Goal: Task Accomplishment & Management: Complete application form

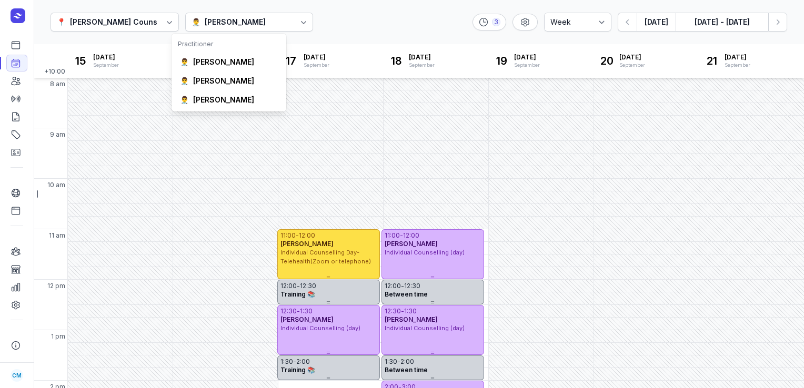
select select "week"
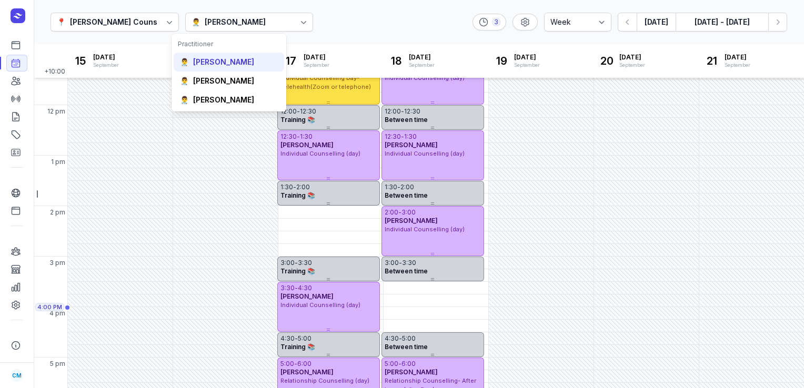
click at [213, 58] on div "[PERSON_NAME]" at bounding box center [223, 62] width 61 height 11
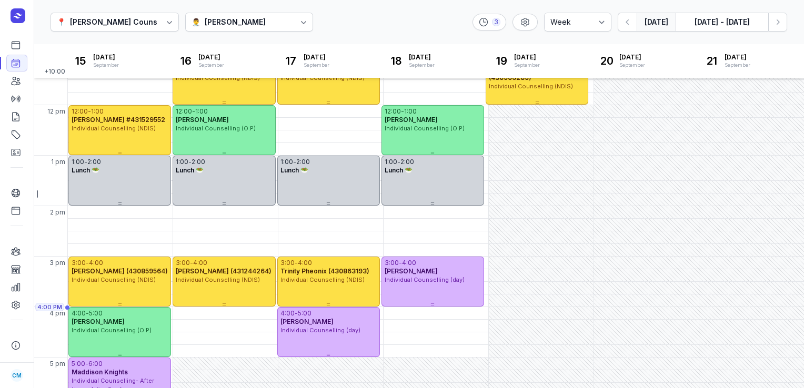
click at [664, 26] on button "[DATE]" at bounding box center [656, 22] width 39 height 19
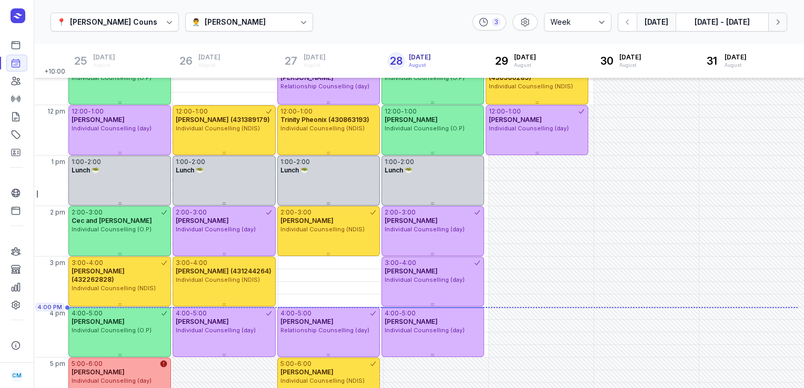
click at [779, 22] on icon "button" at bounding box center [778, 21] width 3 height 5
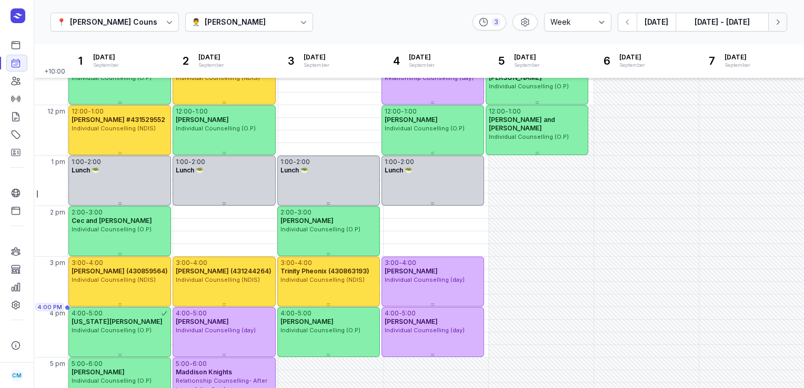
click at [779, 22] on icon "button" at bounding box center [778, 21] width 3 height 5
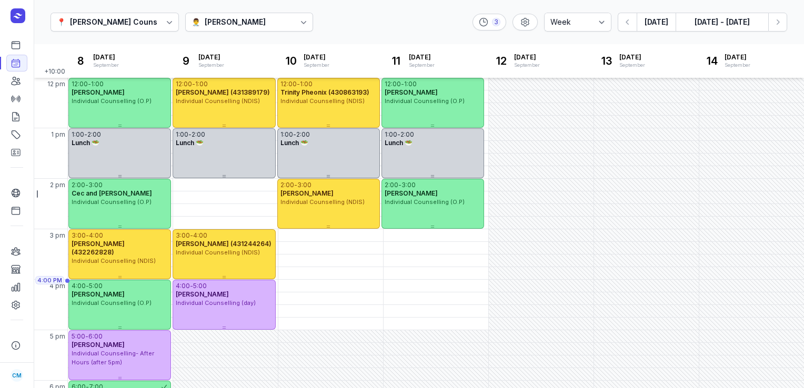
scroll to position [202, 0]
click at [416, 289] on div "4:00 PM - Thu" at bounding box center [411, 286] width 50 height 11
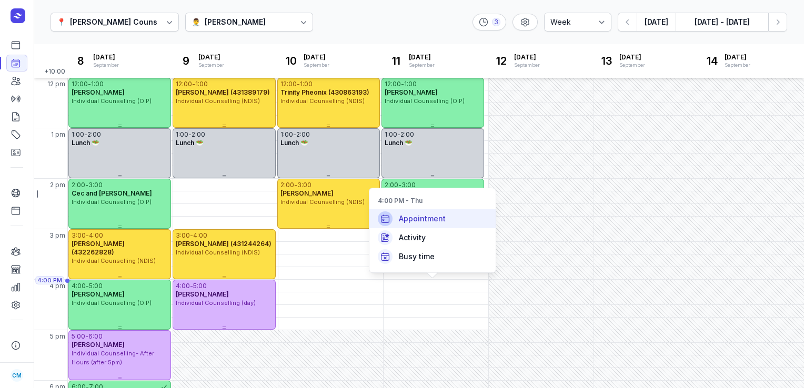
click at [419, 218] on span "Appointment" at bounding box center [422, 219] width 47 height 11
select select
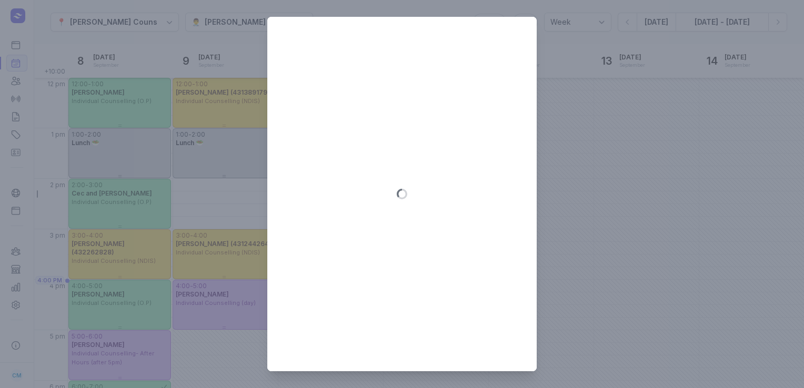
type input "[DATE]"
select select "16:00"
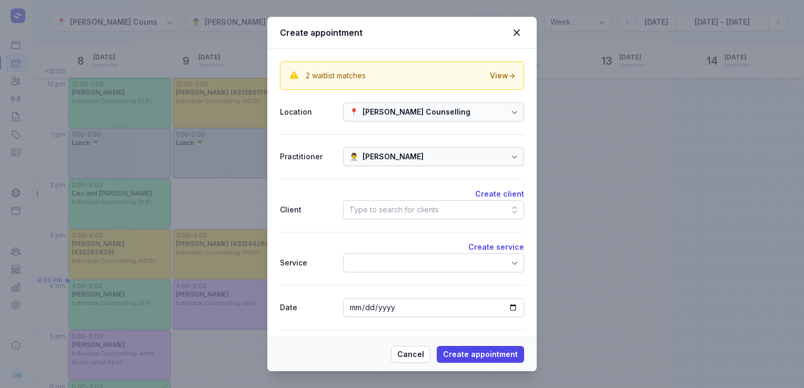
click at [419, 214] on div "Type to search for clients" at bounding box center [393, 210] width 89 height 13
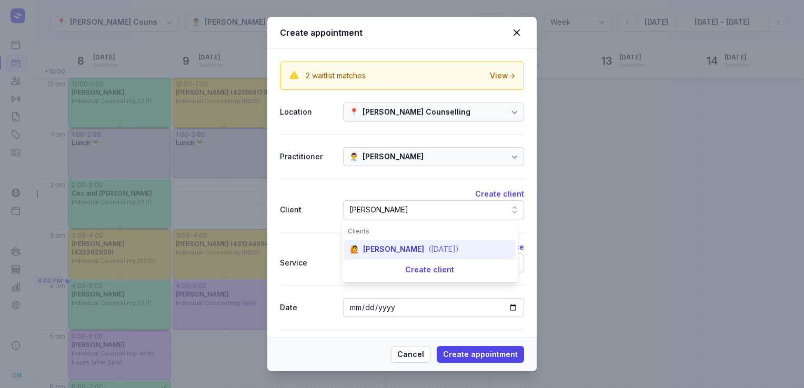
type input "[PERSON_NAME]"
click at [407, 247] on div "[PERSON_NAME]" at bounding box center [393, 249] width 61 height 11
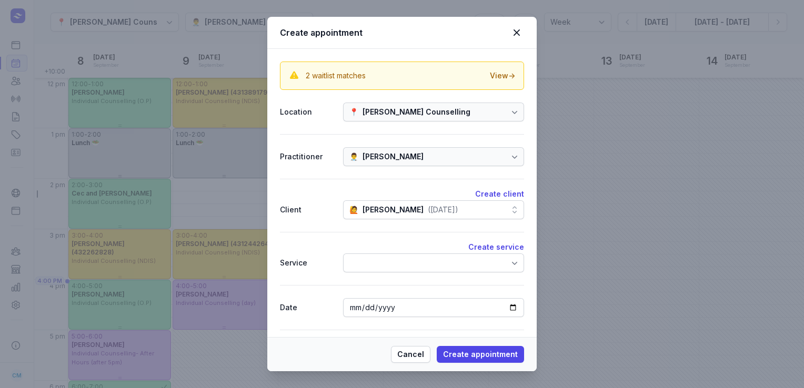
click at [406, 262] on div at bounding box center [433, 263] width 181 height 19
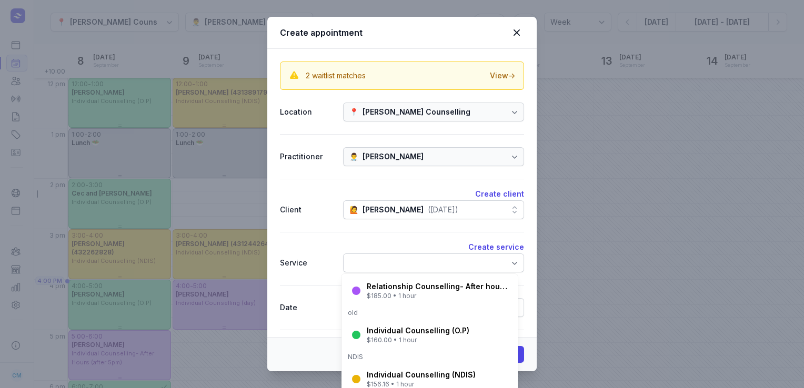
scroll to position [128, 0]
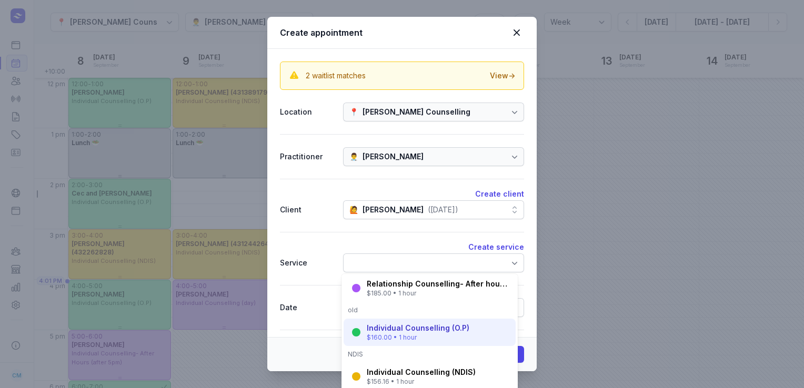
click at [403, 329] on div "Individual Counselling (O.P)" at bounding box center [418, 328] width 103 height 11
select select "17:00"
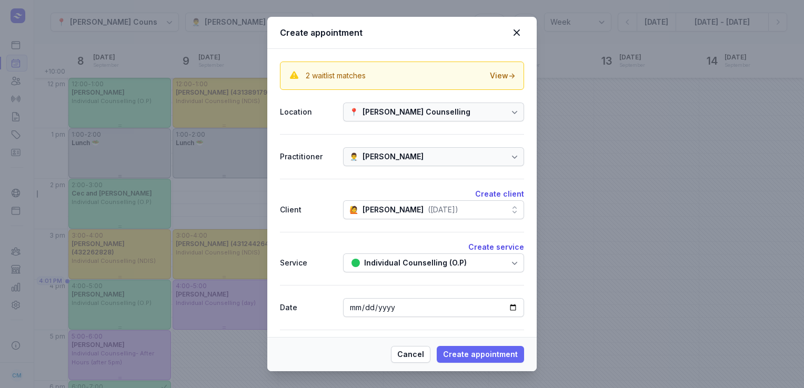
click at [462, 353] on span "Create appointment" at bounding box center [480, 354] width 75 height 13
select select
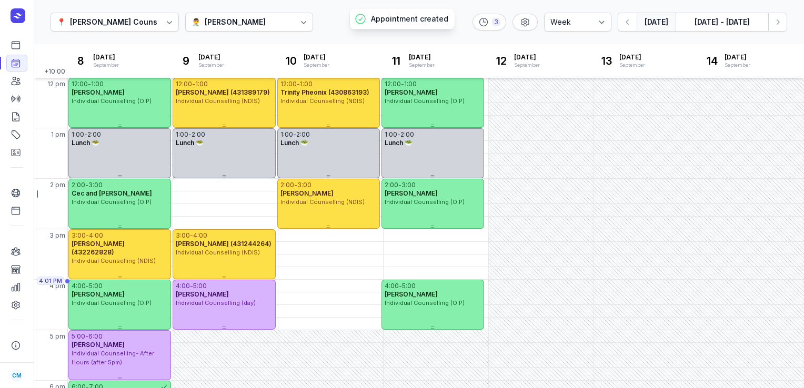
click at [653, 22] on button "[DATE]" at bounding box center [656, 22] width 39 height 19
